Goal: Information Seeking & Learning: Learn about a topic

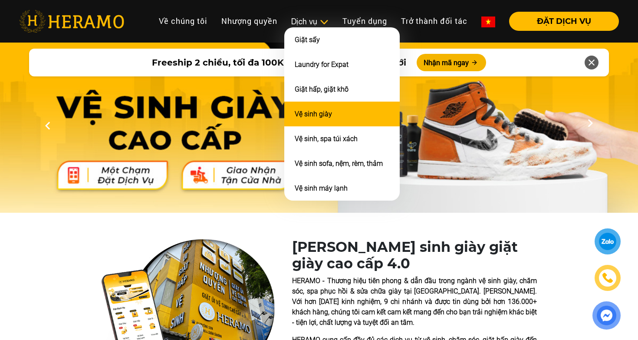
click at [310, 105] on li "Vệ sinh giày" at bounding box center [342, 114] width 116 height 25
click at [311, 112] on link "Vệ sinh giày" at bounding box center [313, 114] width 37 height 8
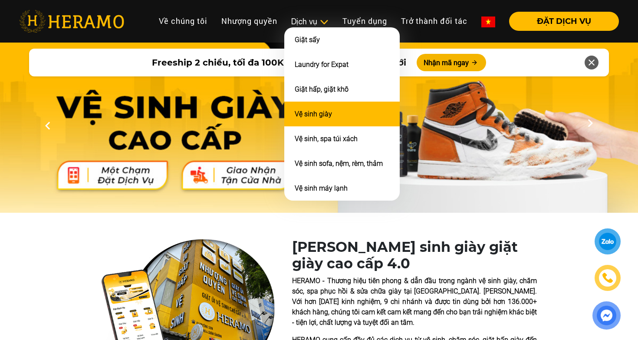
click at [318, 119] on li "Vệ sinh giày" at bounding box center [342, 114] width 116 height 25
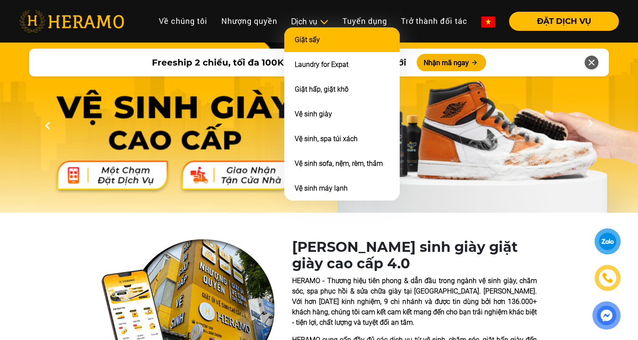
click at [317, 44] on li "Giặt sấy" at bounding box center [342, 39] width 116 height 25
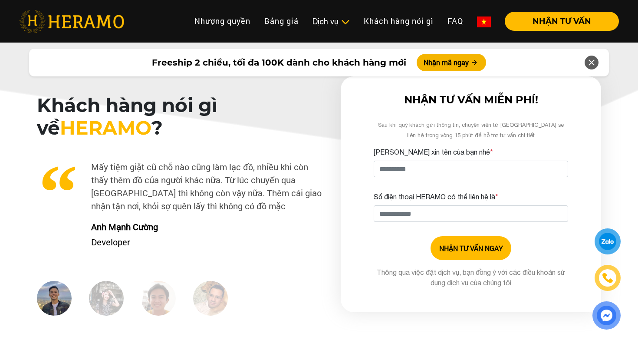
scroll to position [2679, 0]
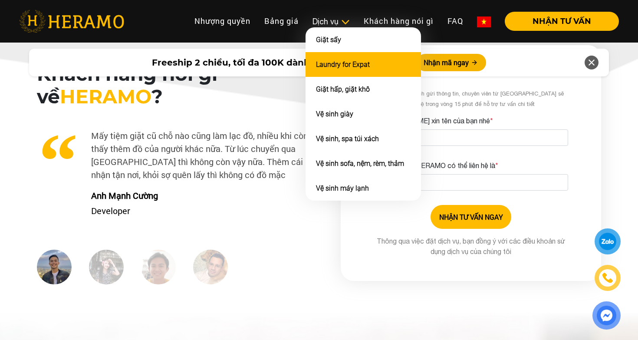
click at [334, 74] on li "Laundry for Expat" at bounding box center [364, 64] width 116 height 25
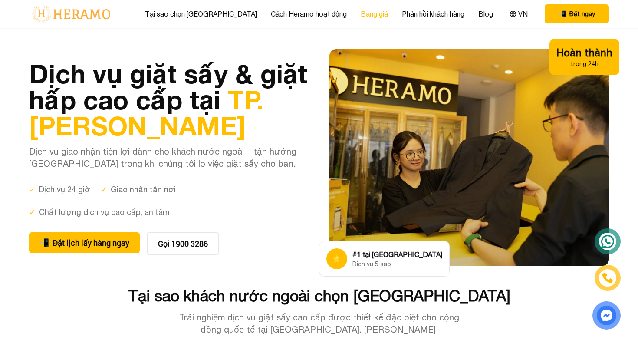
click at [361, 15] on link "Bảng giá" at bounding box center [374, 14] width 27 height 10
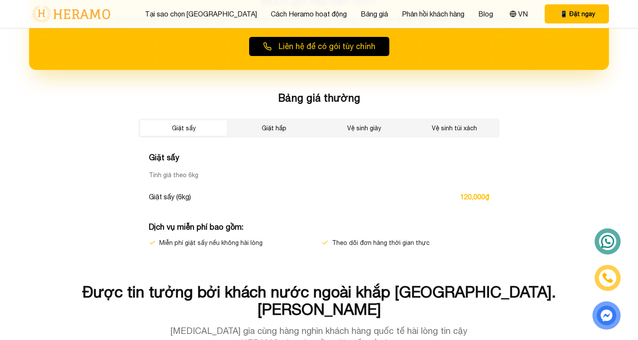
scroll to position [1464, 0]
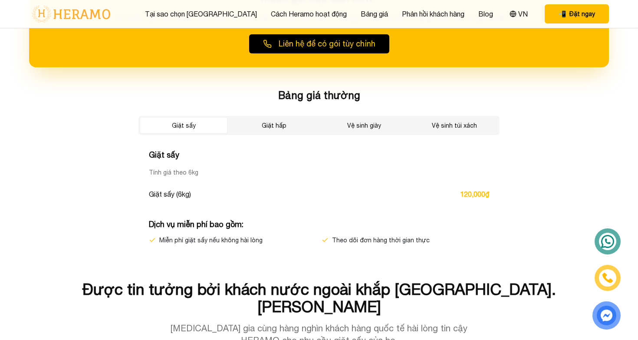
click at [356, 122] on button "Vệ sinh giày" at bounding box center [364, 126] width 87 height 16
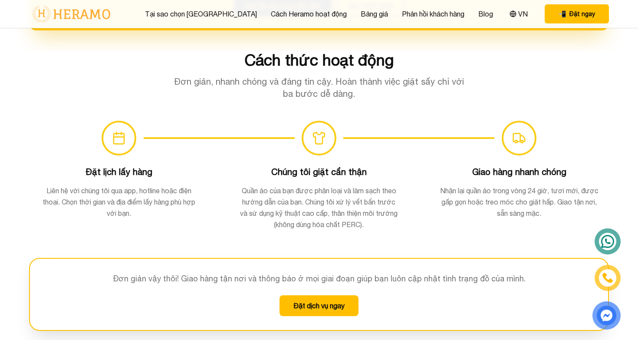
scroll to position [544, 0]
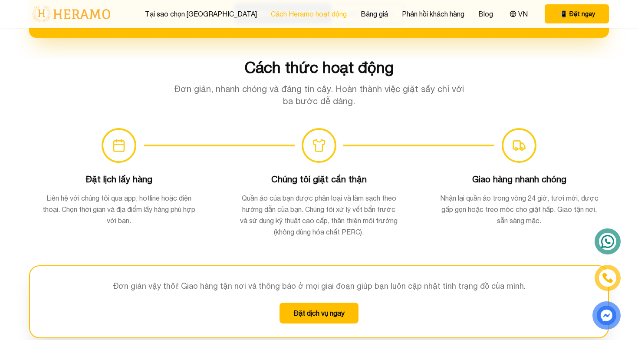
click at [296, 12] on link "Cách Heramo hoạt động" at bounding box center [309, 14] width 76 height 10
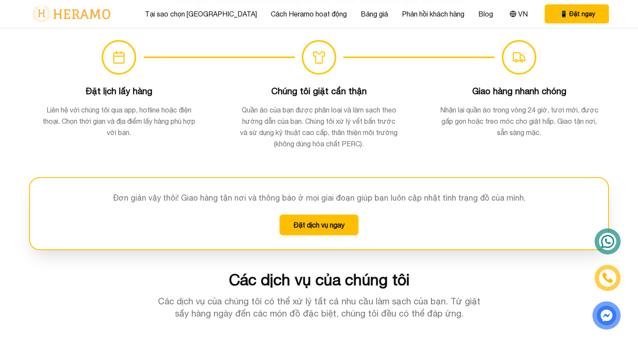
scroll to position [633, 0]
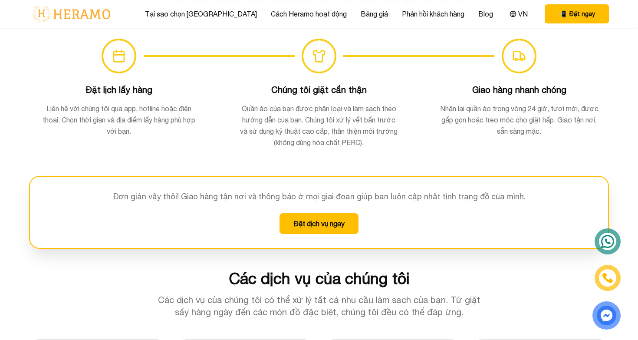
click at [318, 226] on button "Đặt dịch vụ ngay" at bounding box center [319, 223] width 79 height 21
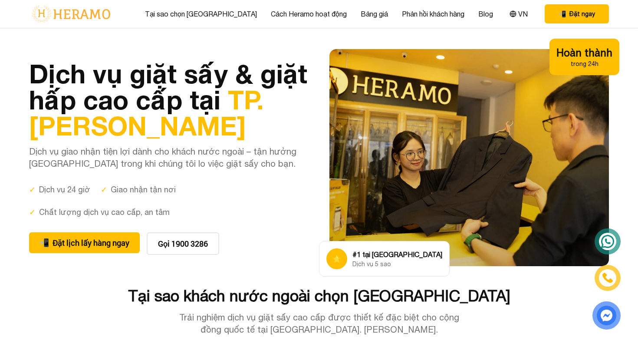
scroll to position [0, 0]
click at [562, 15] on span "📲" at bounding box center [562, 14] width 7 height 9
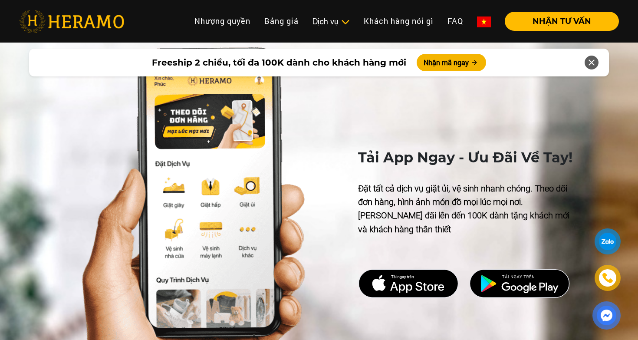
scroll to position [2996, 0]
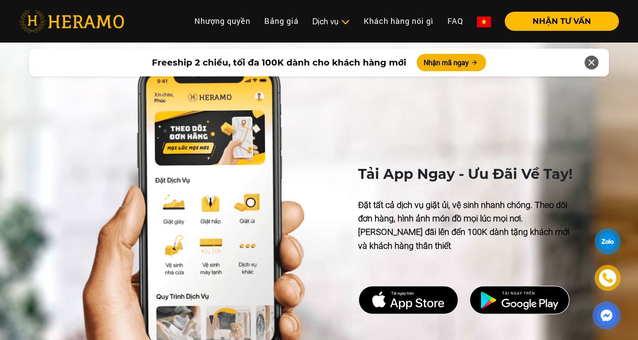
click at [408, 286] on img at bounding box center [408, 300] width 101 height 29
